Goal: Obtain resource: Download file/media

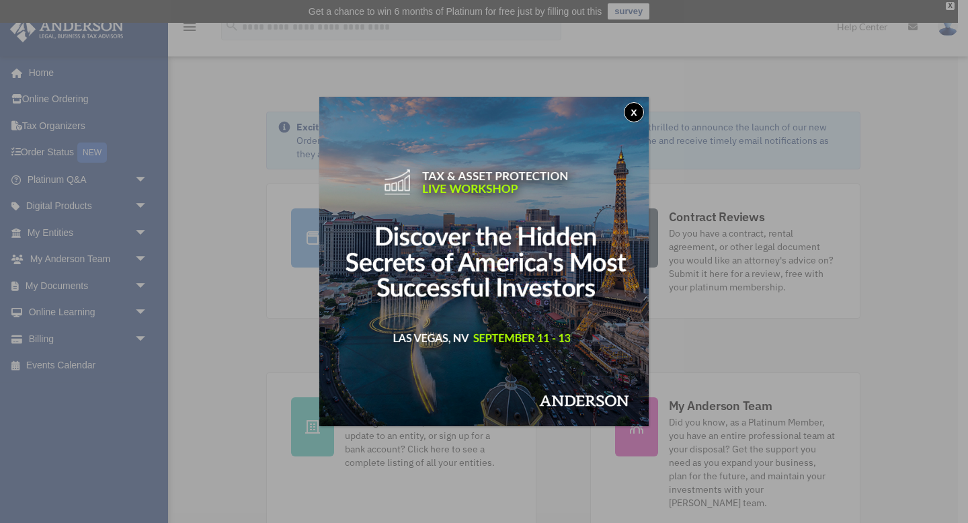
click at [57, 125] on div "x" at bounding box center [484, 261] width 968 height 523
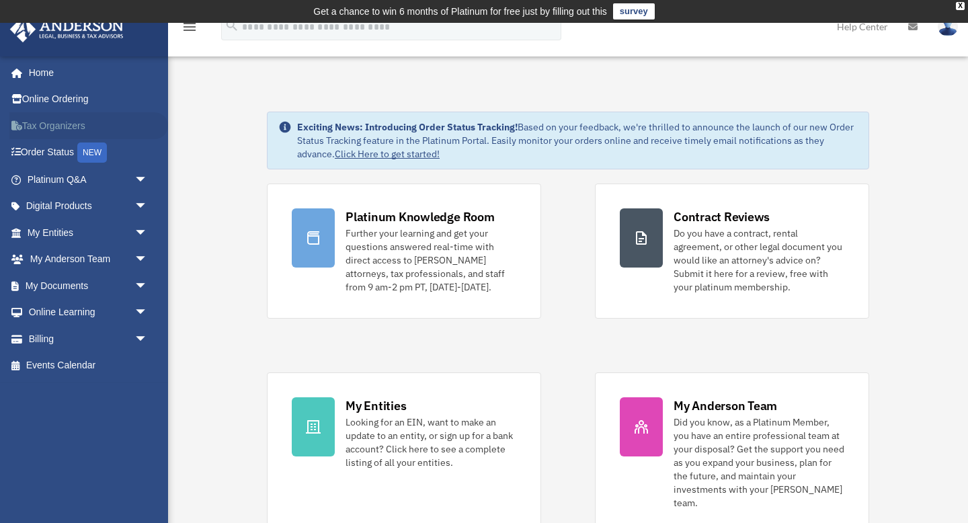
click at [57, 126] on link "Tax Organizers" at bounding box center [88, 125] width 159 height 27
click at [139, 228] on span "arrow_drop_down" at bounding box center [147, 233] width 27 height 28
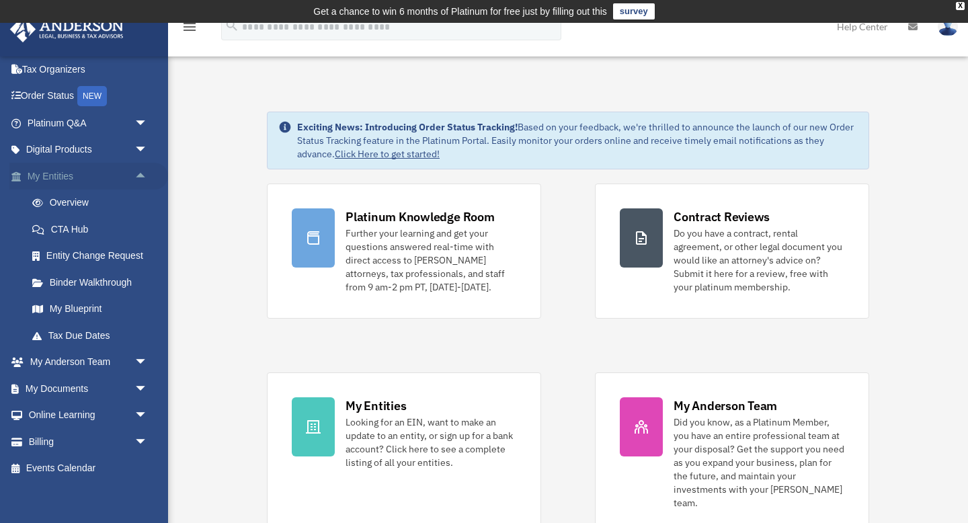
scroll to position [57, 0]
click at [143, 389] on span "arrow_drop_down" at bounding box center [147, 388] width 27 height 28
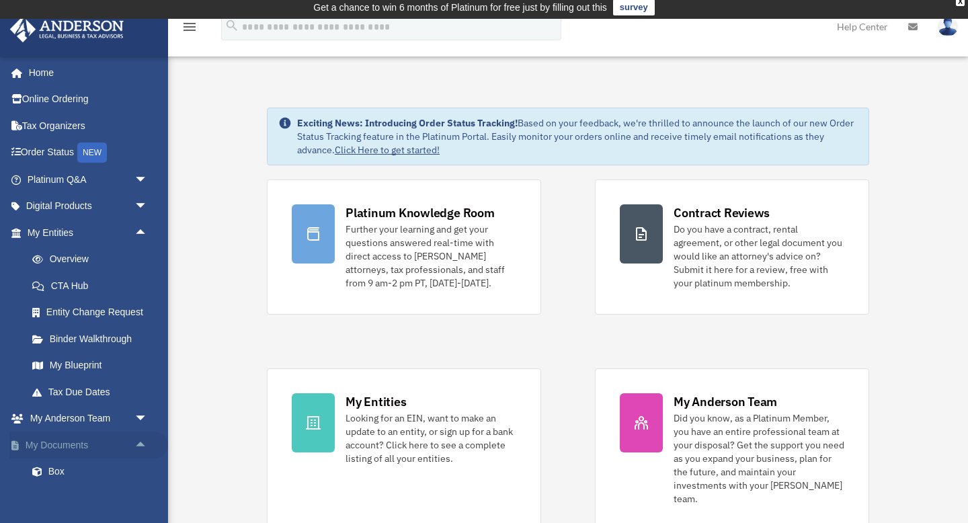
scroll to position [0, 0]
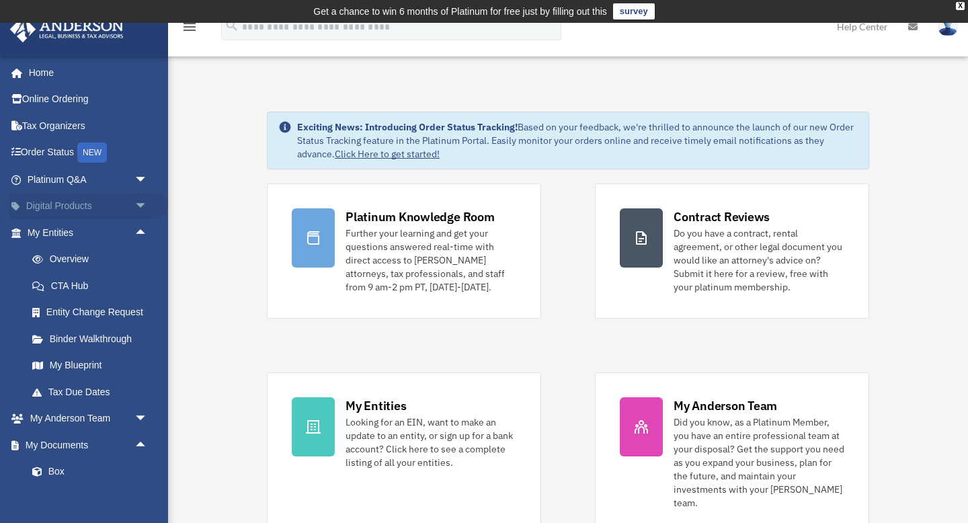
click at [144, 206] on span "arrow_drop_down" at bounding box center [147, 207] width 27 height 28
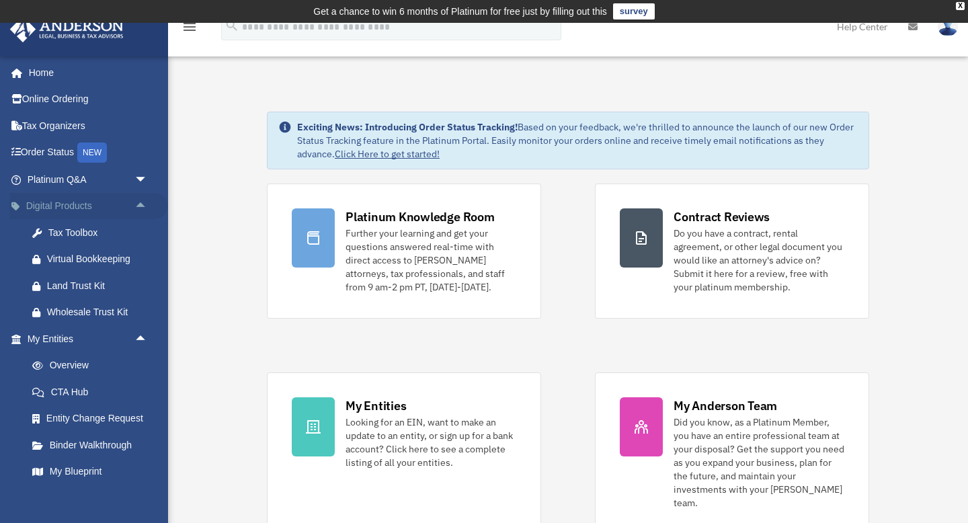
click at [142, 209] on span "arrow_drop_up" at bounding box center [147, 207] width 27 height 28
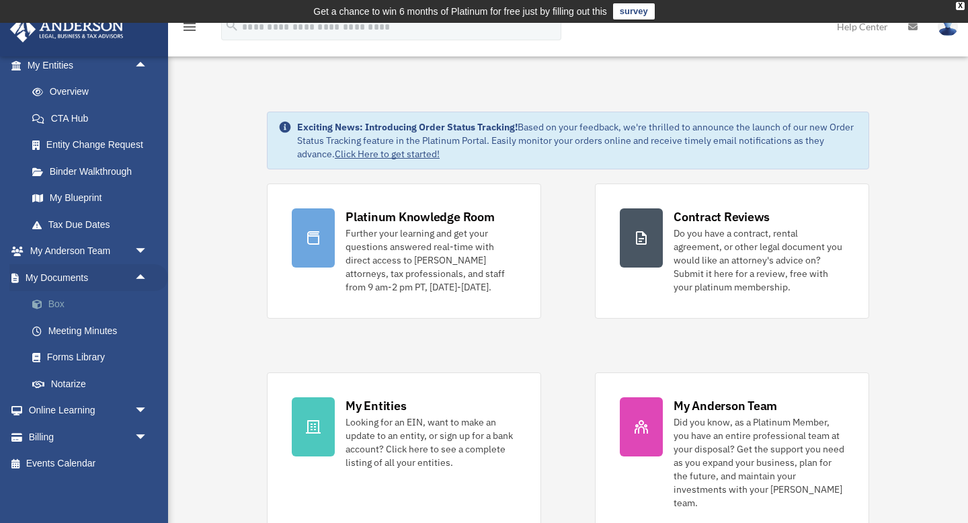
scroll to position [168, 0]
click at [62, 307] on link "Box" at bounding box center [93, 303] width 149 height 27
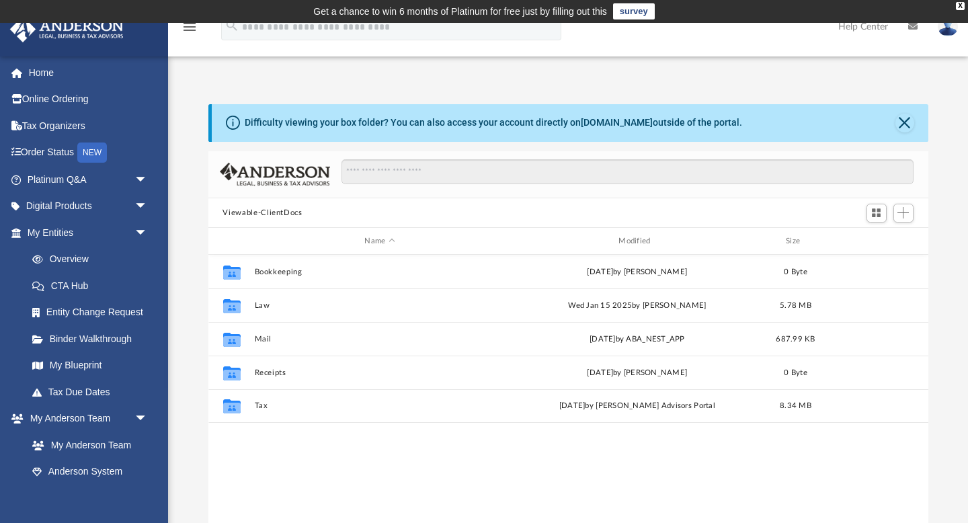
scroll to position [305, 720]
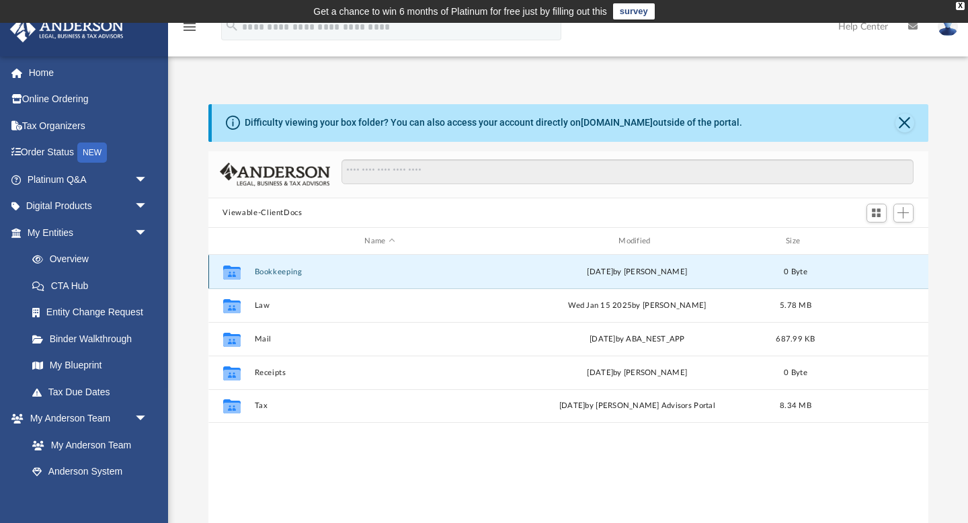
click at [267, 273] on button "Bookkeeping" at bounding box center [379, 271] width 251 height 9
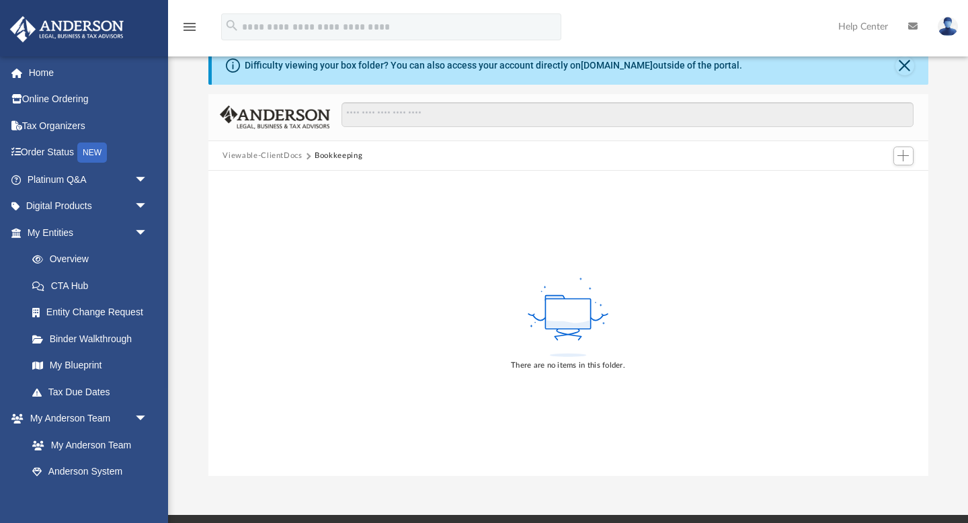
scroll to position [0, 0]
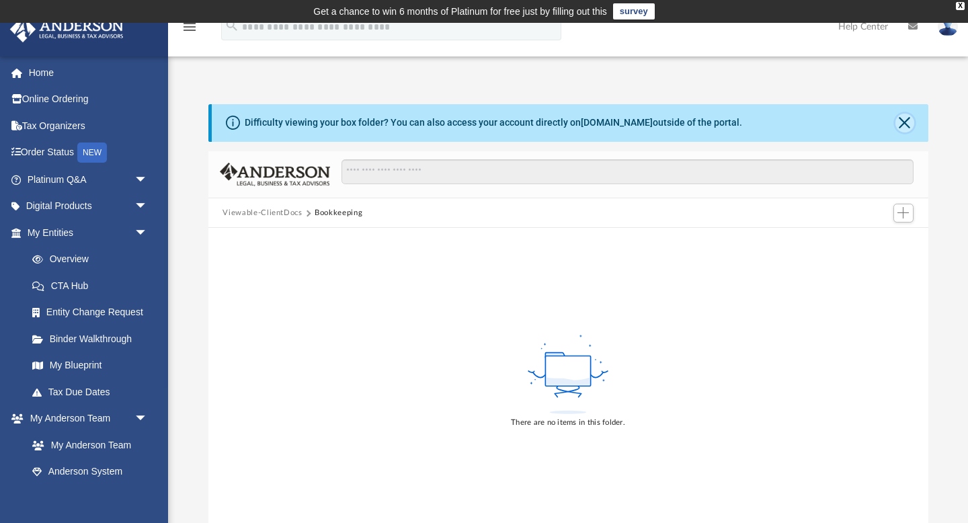
click at [903, 119] on button "Close" at bounding box center [904, 123] width 19 height 19
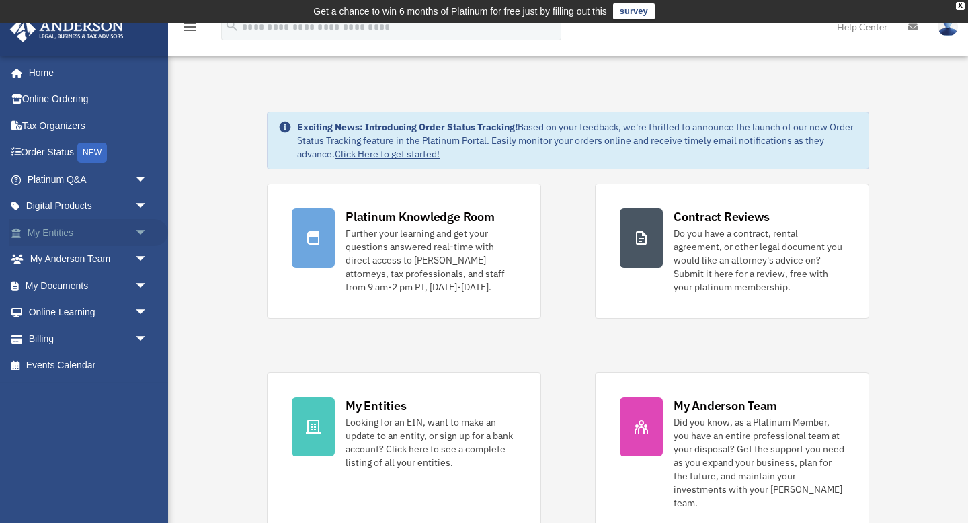
click at [140, 230] on span "arrow_drop_down" at bounding box center [147, 233] width 27 height 28
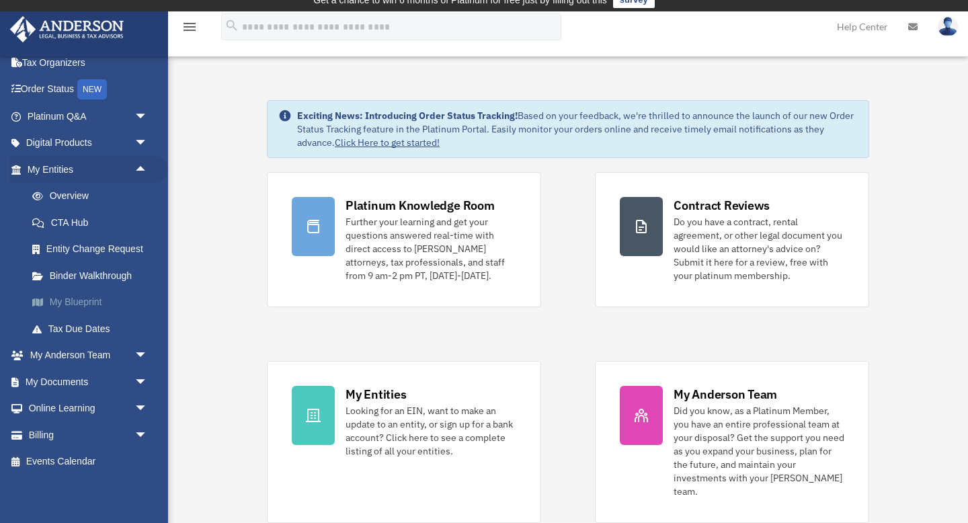
scroll to position [12, 0]
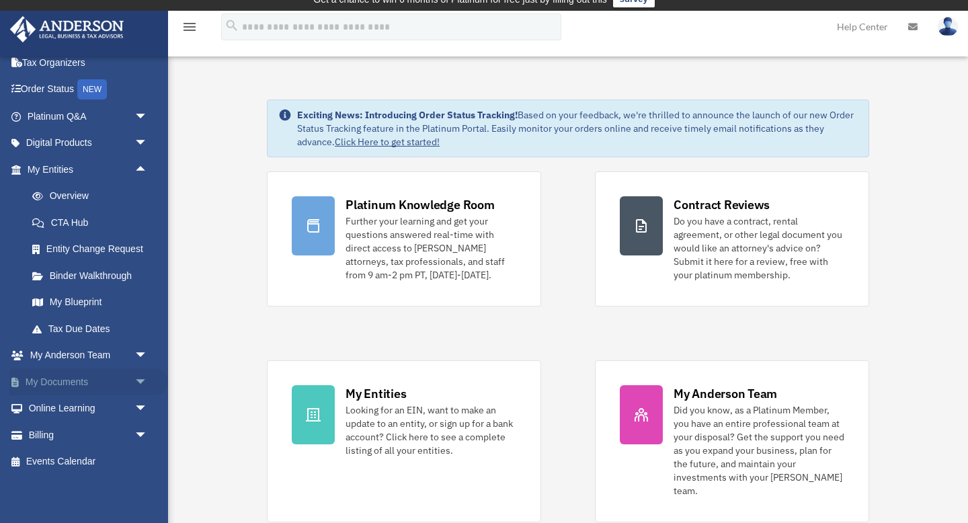
click at [142, 380] on span "arrow_drop_down" at bounding box center [147, 382] width 27 height 28
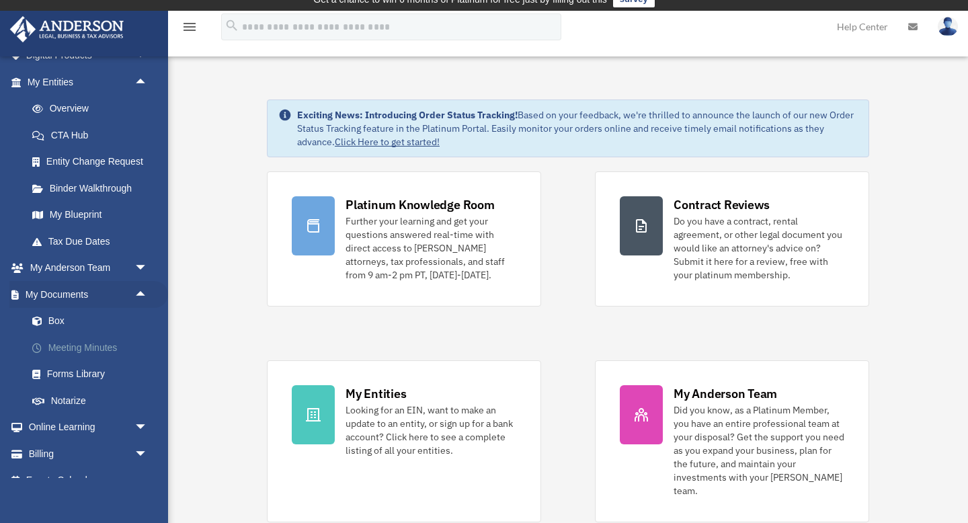
scroll to position [151, 0]
click at [58, 320] on link "Box" at bounding box center [93, 320] width 149 height 27
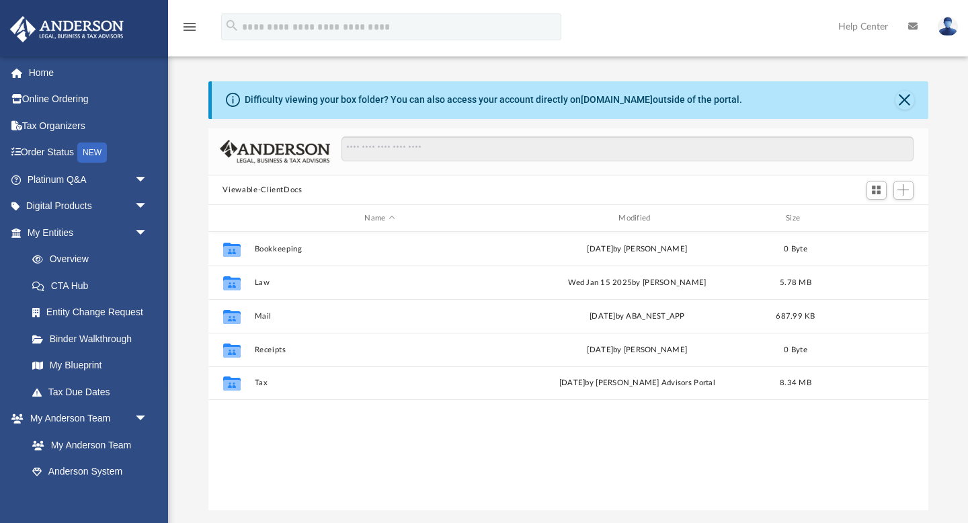
scroll to position [305, 720]
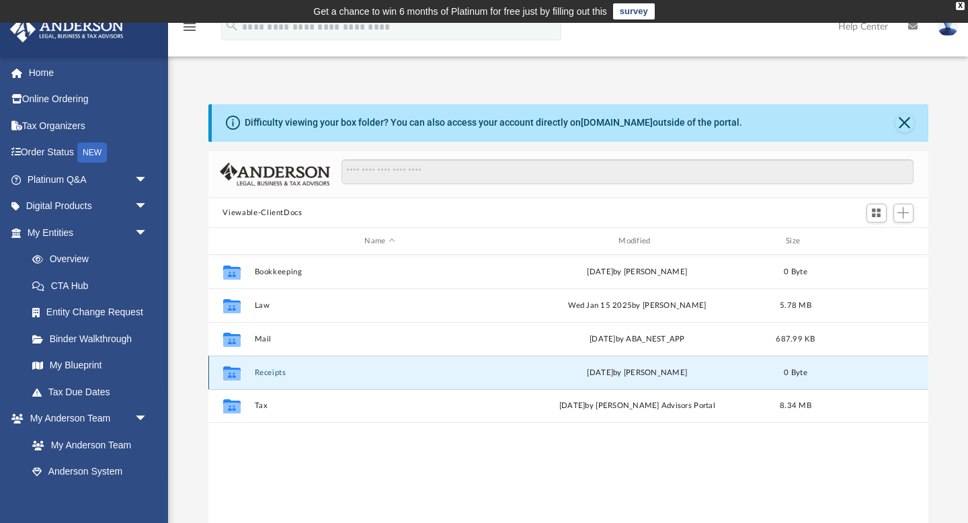
click at [265, 371] on button "Receipts" at bounding box center [379, 372] width 251 height 9
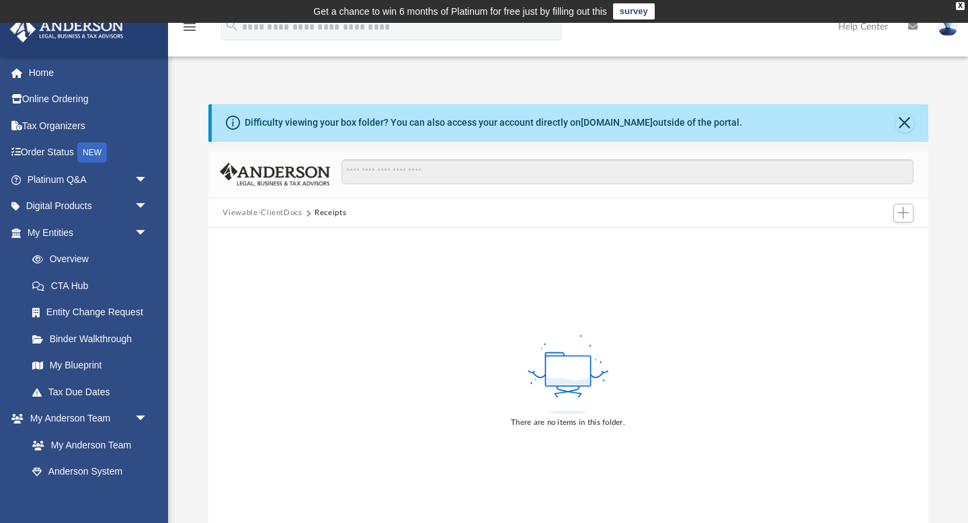
click at [262, 210] on button "Viewable-ClientDocs" at bounding box center [261, 213] width 79 height 12
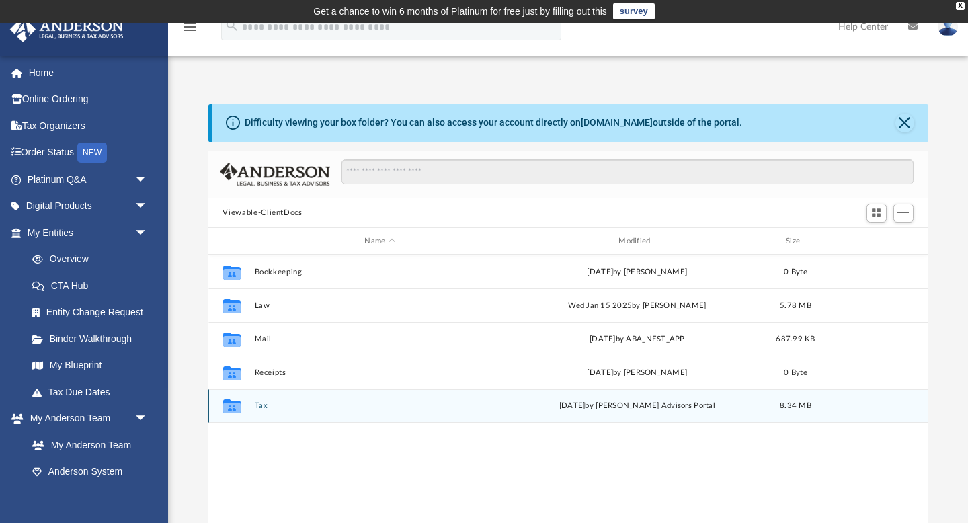
click at [234, 405] on icon "grid" at bounding box center [230, 406] width 17 height 14
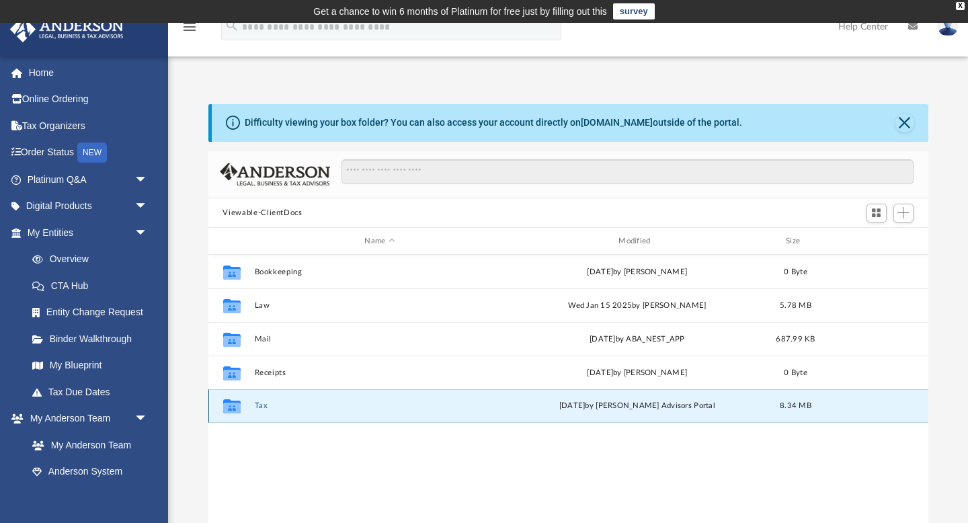
click at [261, 404] on button "Tax" at bounding box center [379, 406] width 251 height 9
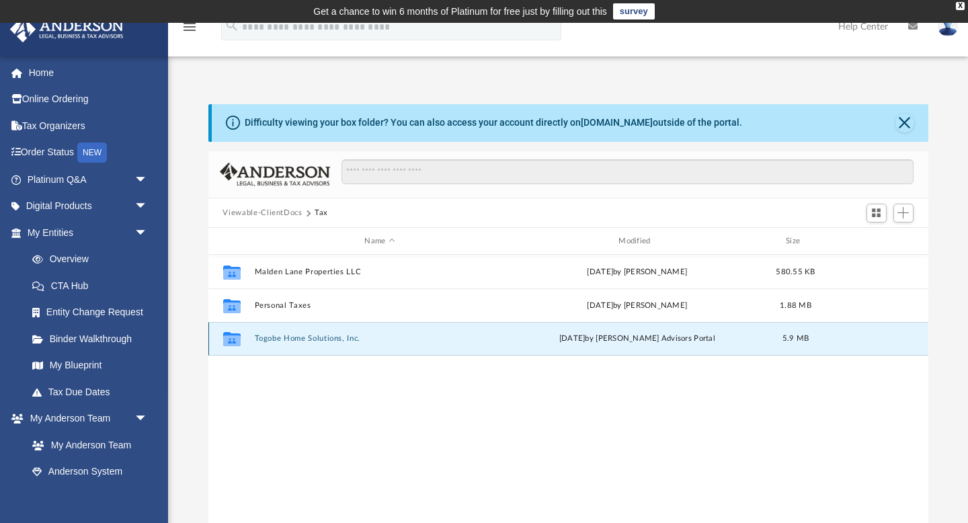
click at [308, 341] on button "Togobe Home Solutions, Inc." at bounding box center [379, 339] width 251 height 9
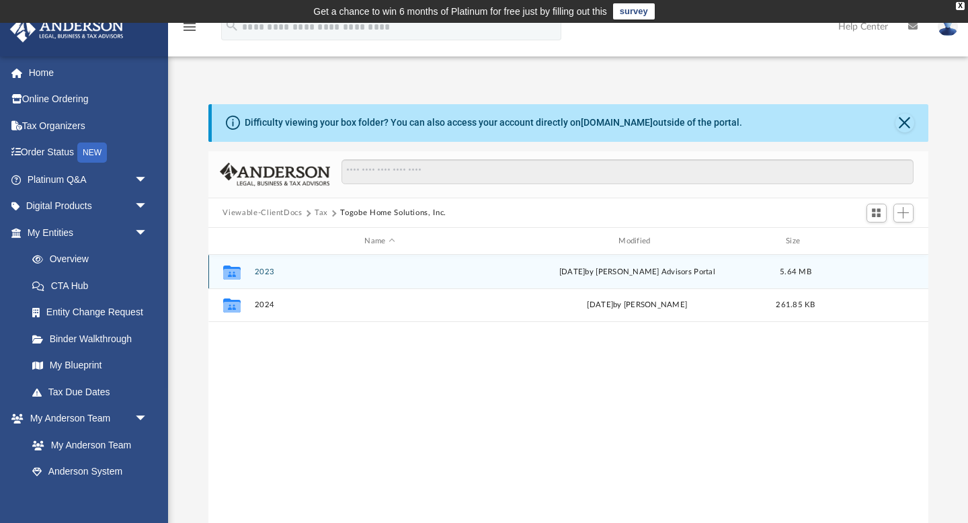
click at [261, 272] on button "2023" at bounding box center [379, 271] width 251 height 9
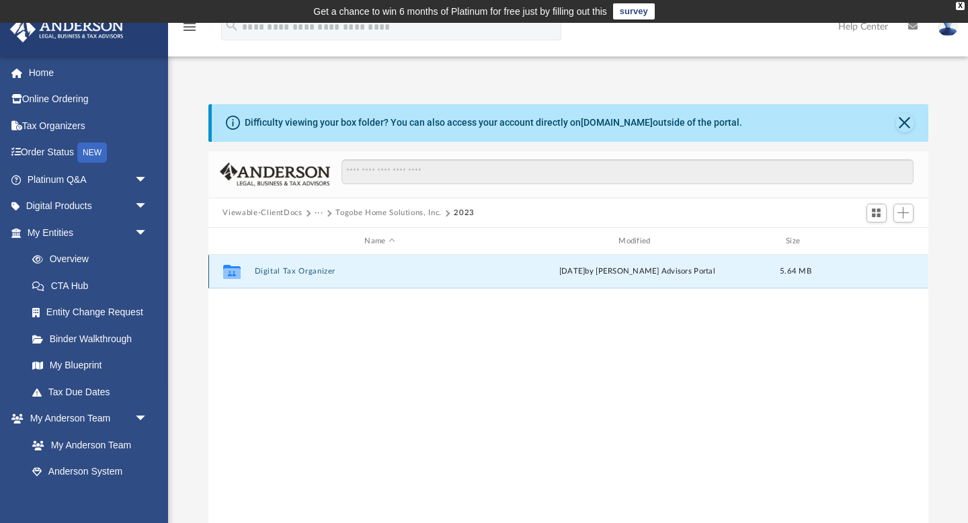
click at [261, 272] on button "Digital Tax Organizer" at bounding box center [379, 271] width 251 height 9
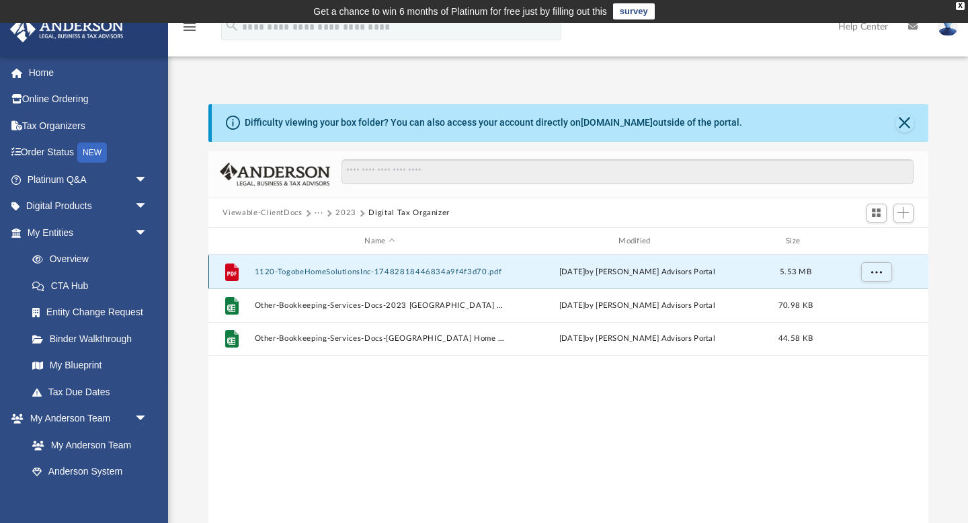
click at [312, 271] on button "1120-TogobeHomeSolutionsInc-17482818446834a9f4f3d70.pdf" at bounding box center [379, 271] width 251 height 9
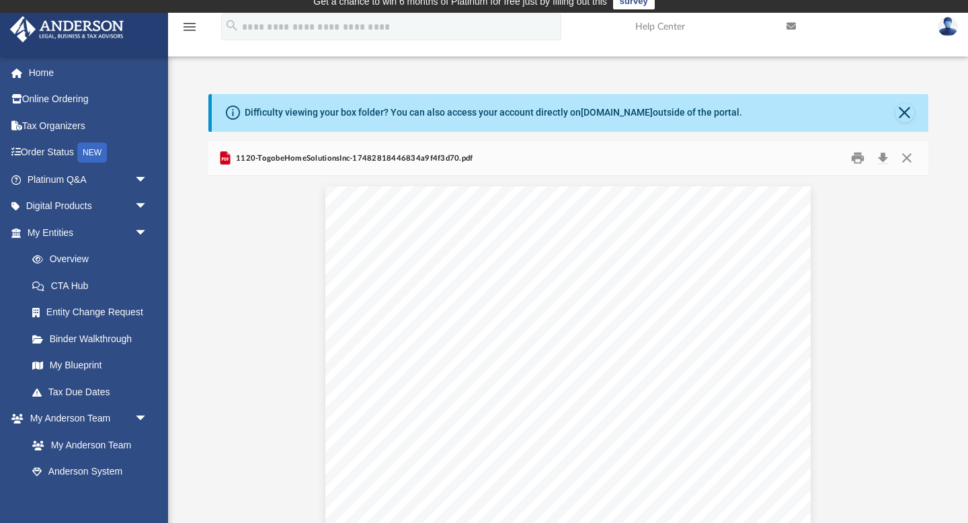
scroll to position [0, 0]
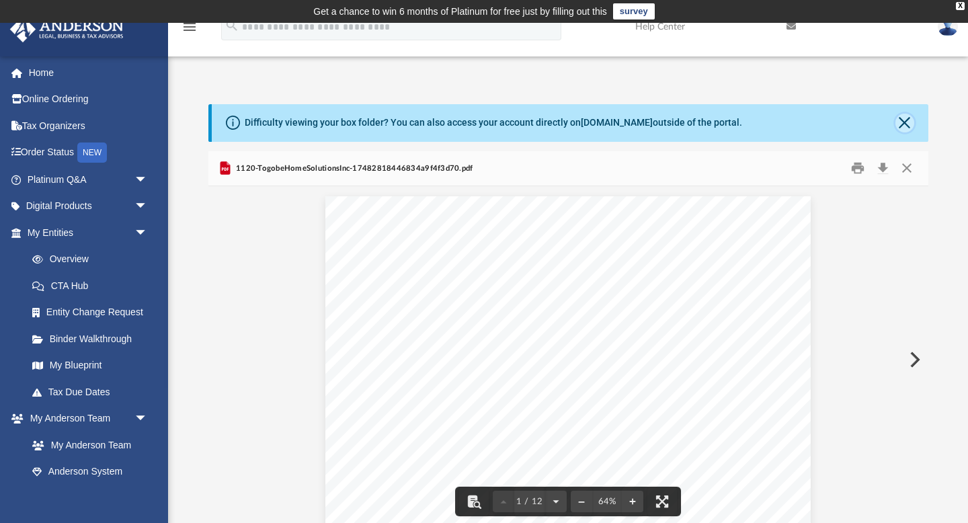
click at [908, 125] on button "Close" at bounding box center [904, 123] width 19 height 19
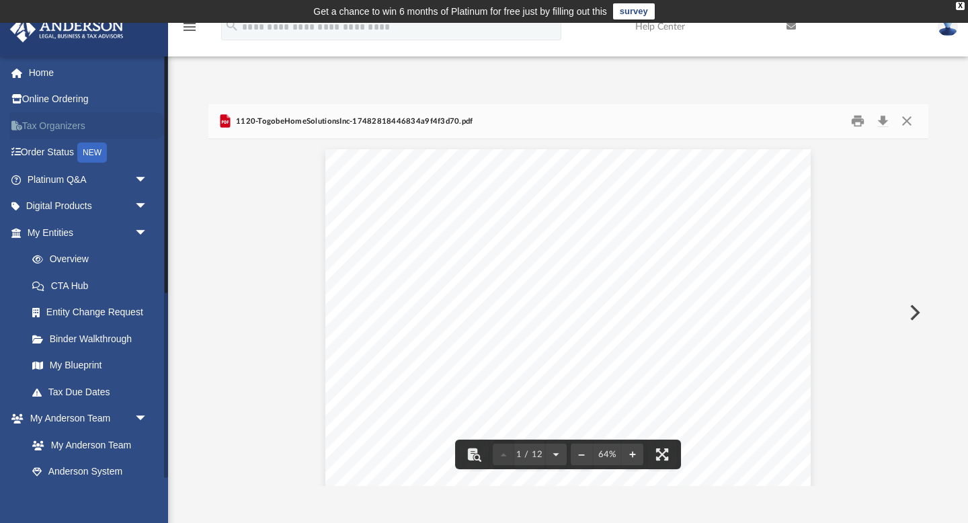
click at [69, 129] on link "Tax Organizers" at bounding box center [88, 125] width 159 height 27
